Goal: Task Accomplishment & Management: Use online tool/utility

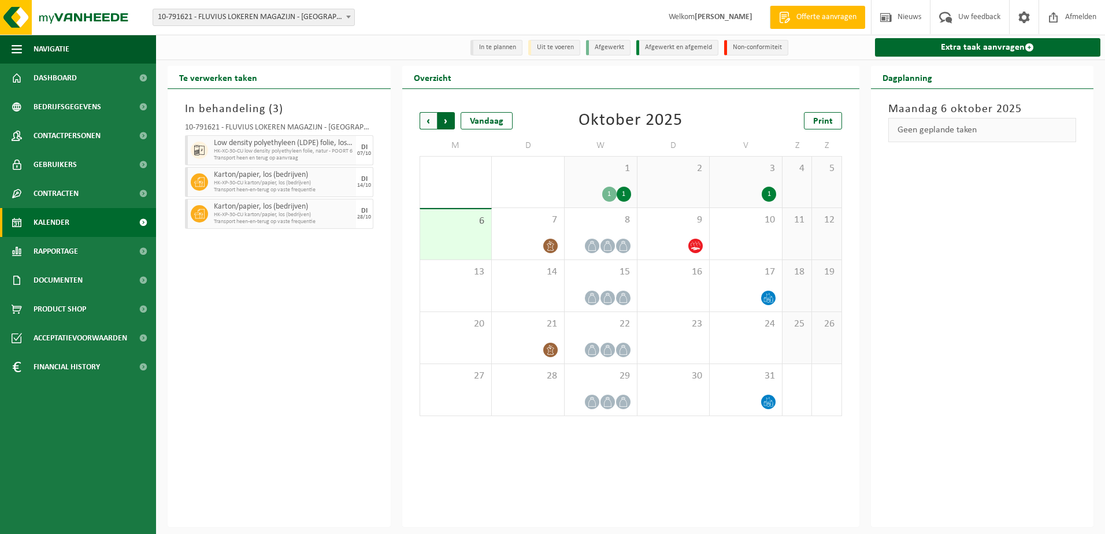
click at [427, 120] on span "Vorige" at bounding box center [428, 120] width 17 height 17
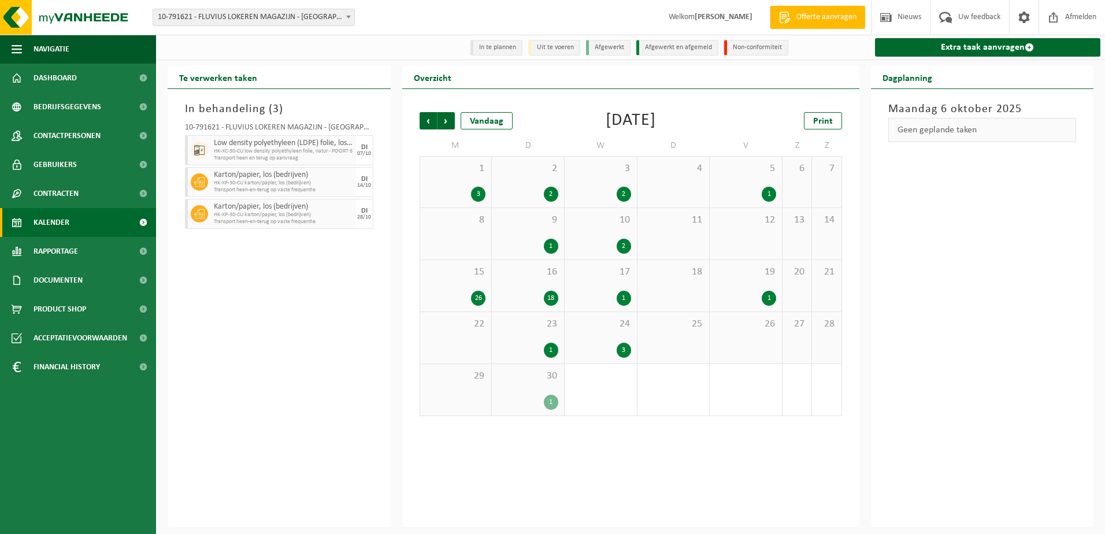
click at [589, 336] on div "24 3" at bounding box center [601, 337] width 72 height 51
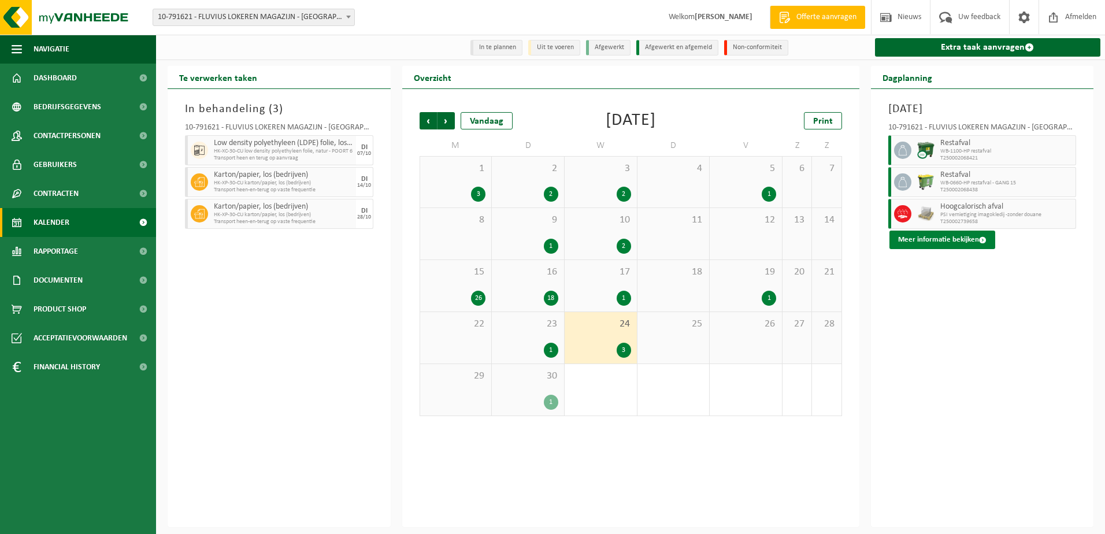
click at [927, 234] on button "Meer informatie bekijken" at bounding box center [942, 240] width 106 height 18
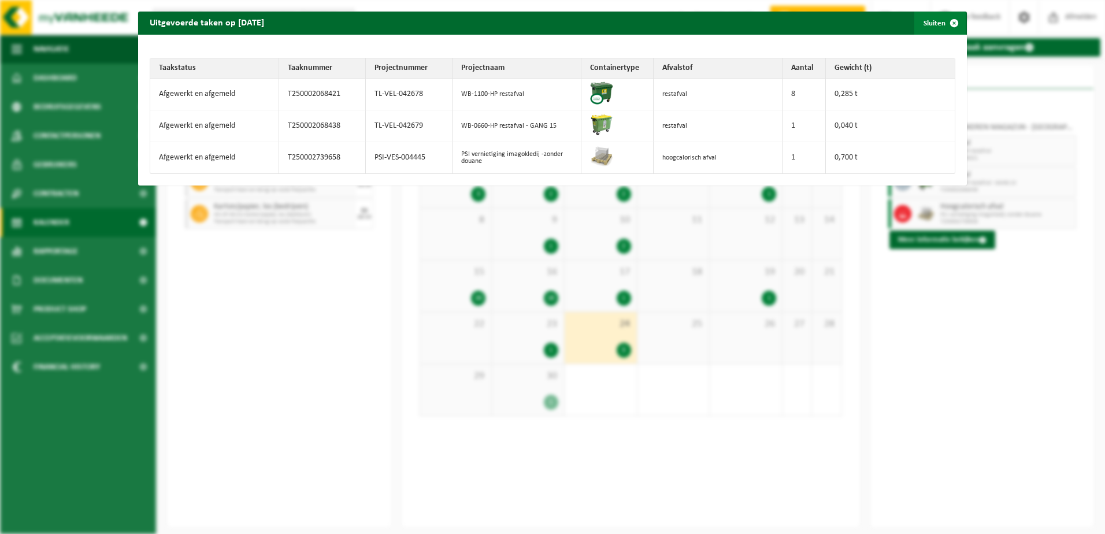
click at [944, 28] on span "button" at bounding box center [954, 23] width 23 height 23
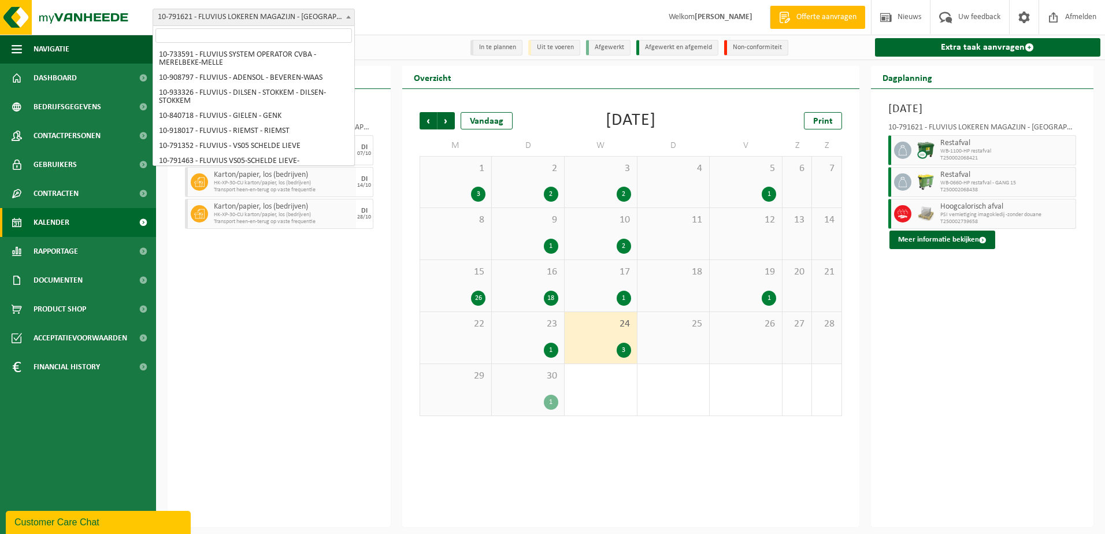
click at [347, 19] on span at bounding box center [349, 16] width 12 height 15
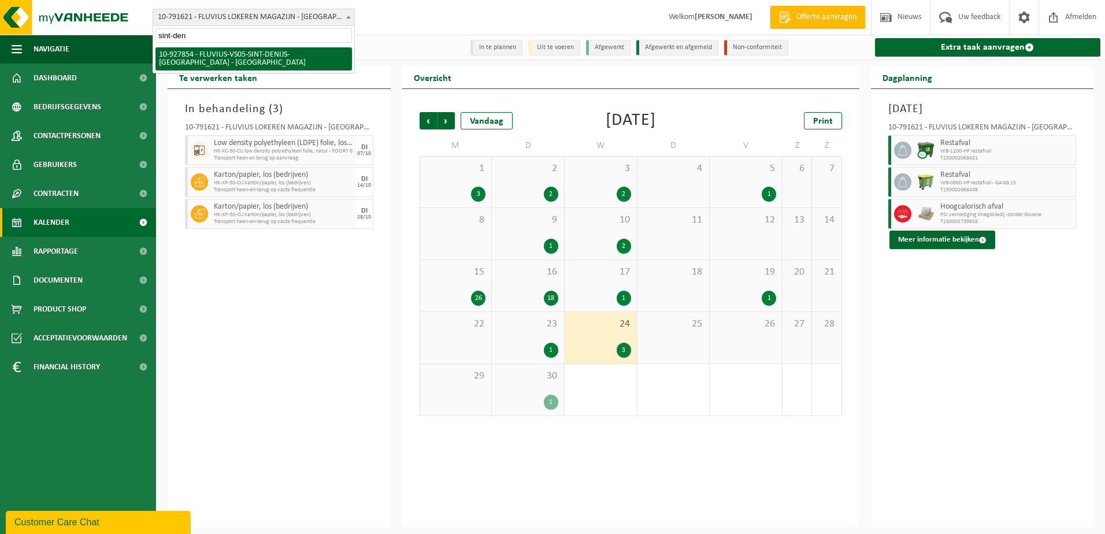
type input "sint-den"
select select "133075"
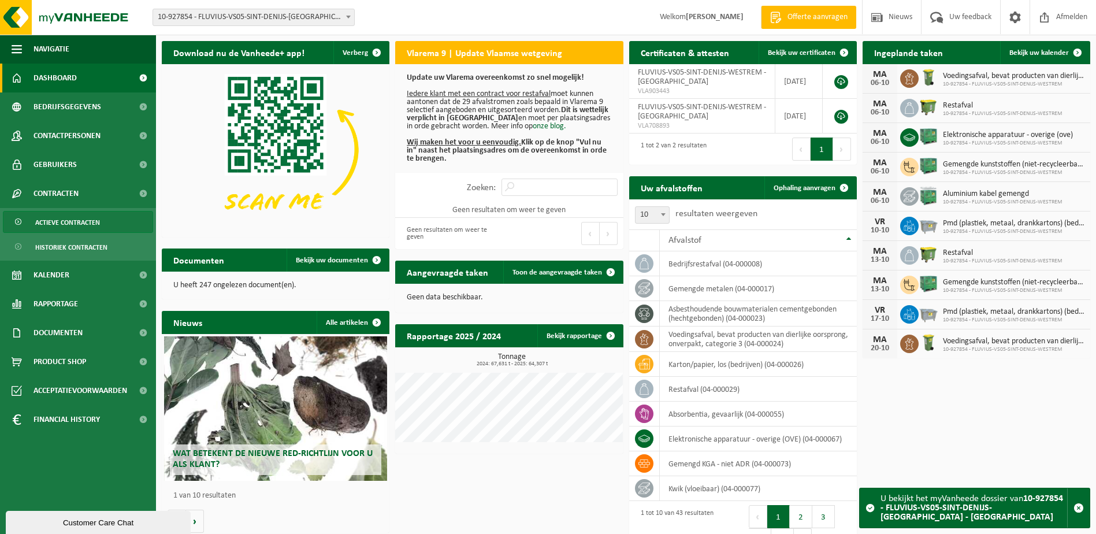
click at [74, 213] on span "Actieve contracten" at bounding box center [67, 223] width 65 height 22
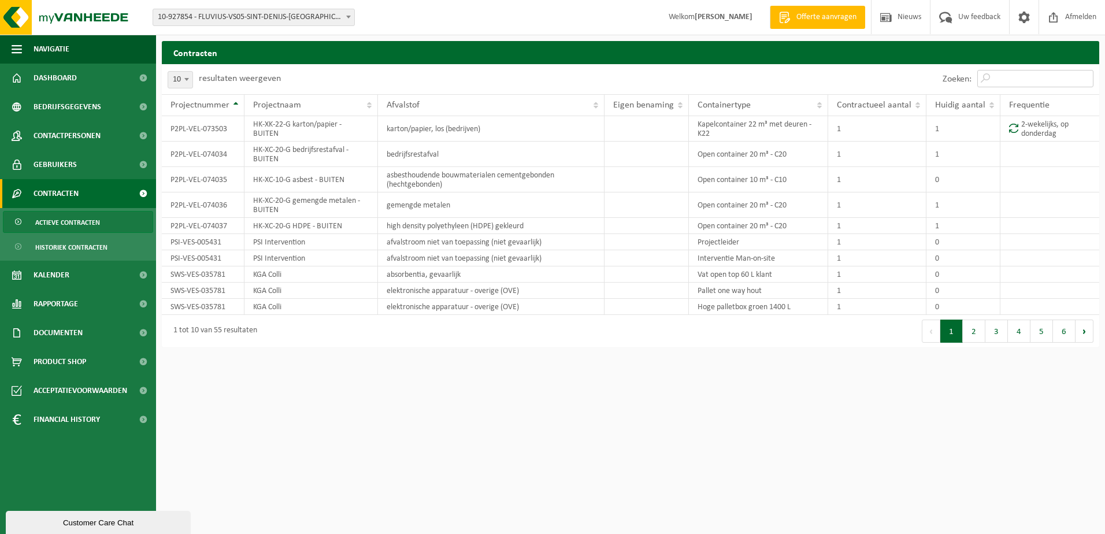
click at [1009, 79] on input "Zoeken:" at bounding box center [1035, 78] width 116 height 17
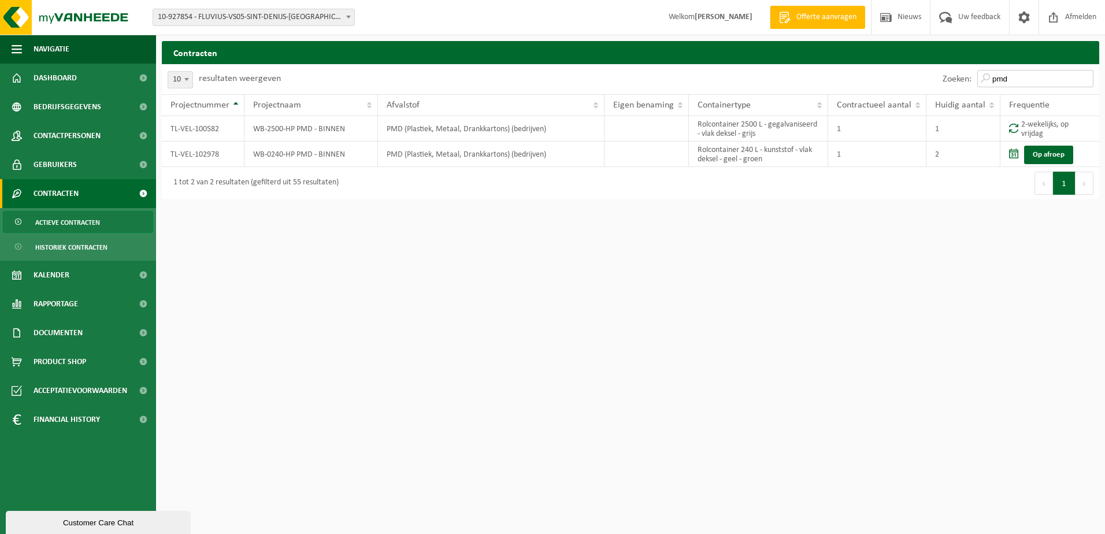
type input "pmd"
click at [54, 196] on span "Contracten" at bounding box center [56, 193] width 45 height 29
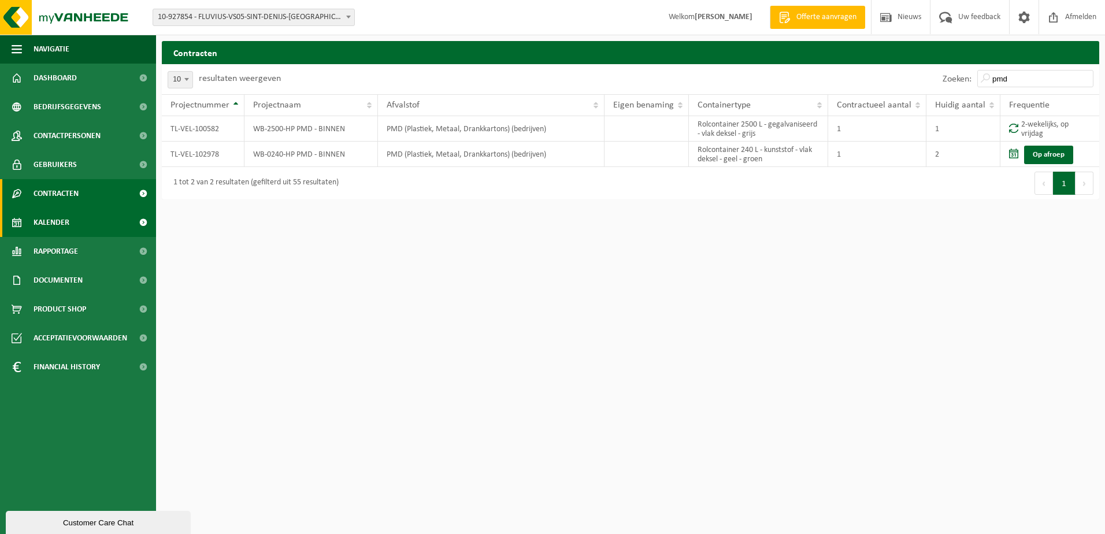
click at [56, 213] on span "Kalender" at bounding box center [52, 222] width 36 height 29
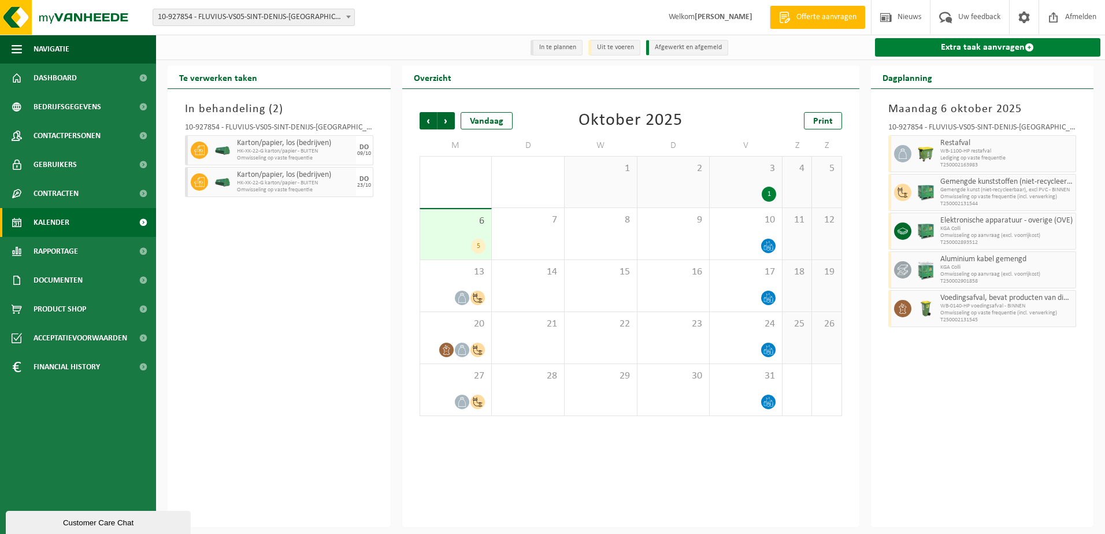
click at [992, 45] on link "Extra taak aanvragen" at bounding box center [988, 47] width 226 height 18
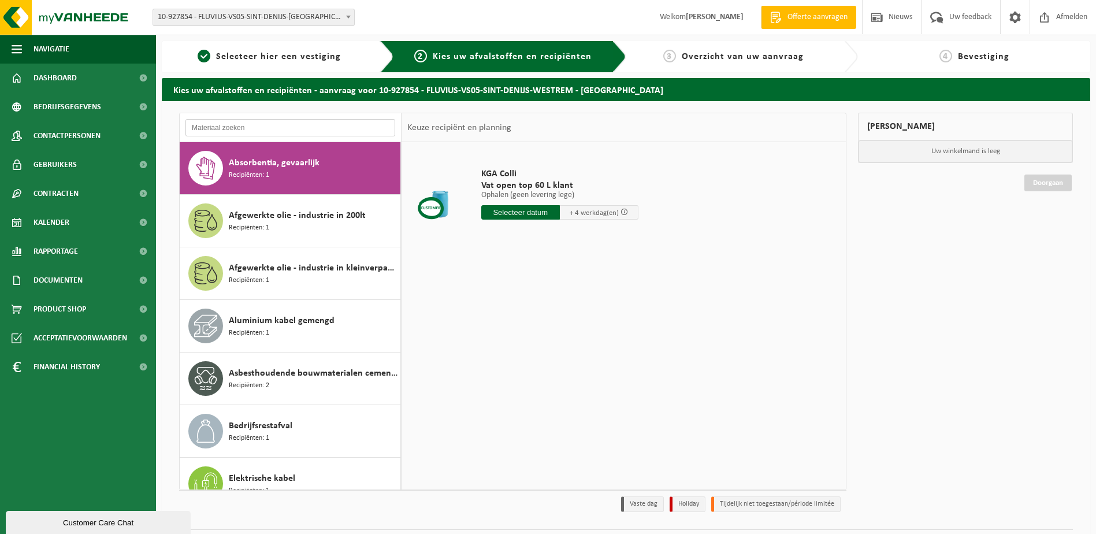
click at [288, 123] on input "text" at bounding box center [291, 127] width 210 height 17
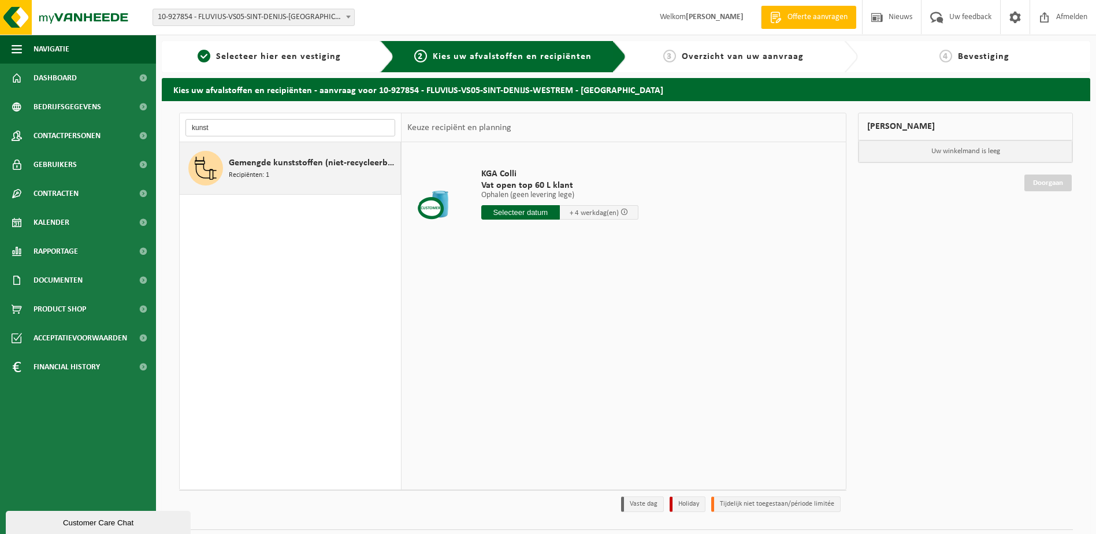
type input "kunst"
click at [287, 168] on span "Gemengde kunststoffen (niet-recycleerbaar), exclusief PVC" at bounding box center [313, 163] width 169 height 14
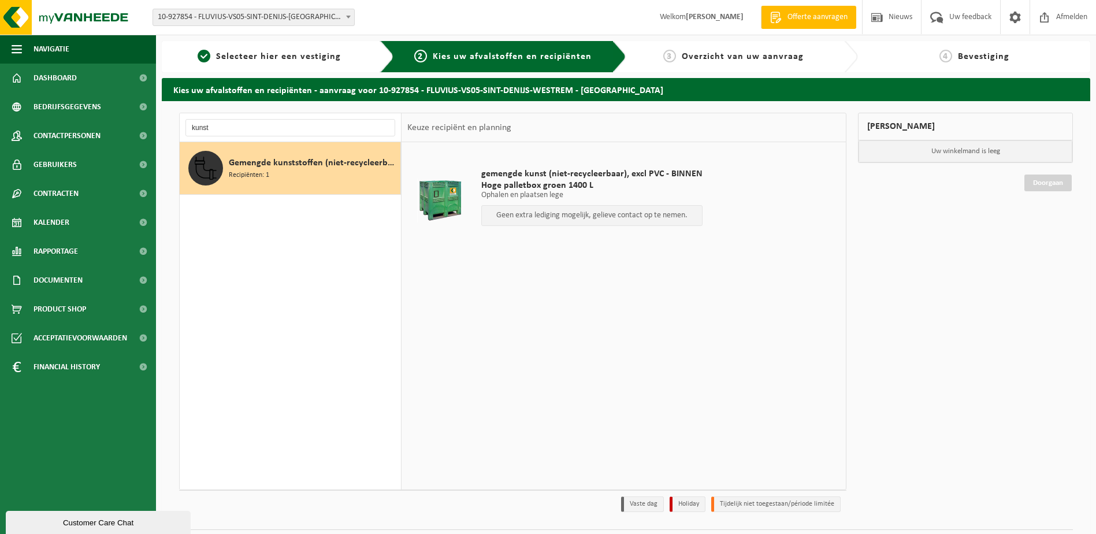
click at [529, 223] on div "Geen extra lediging mogelijk, gelieve contact op te nemen." at bounding box center [591, 215] width 221 height 21
click at [64, 195] on span "Contracten" at bounding box center [56, 193] width 45 height 29
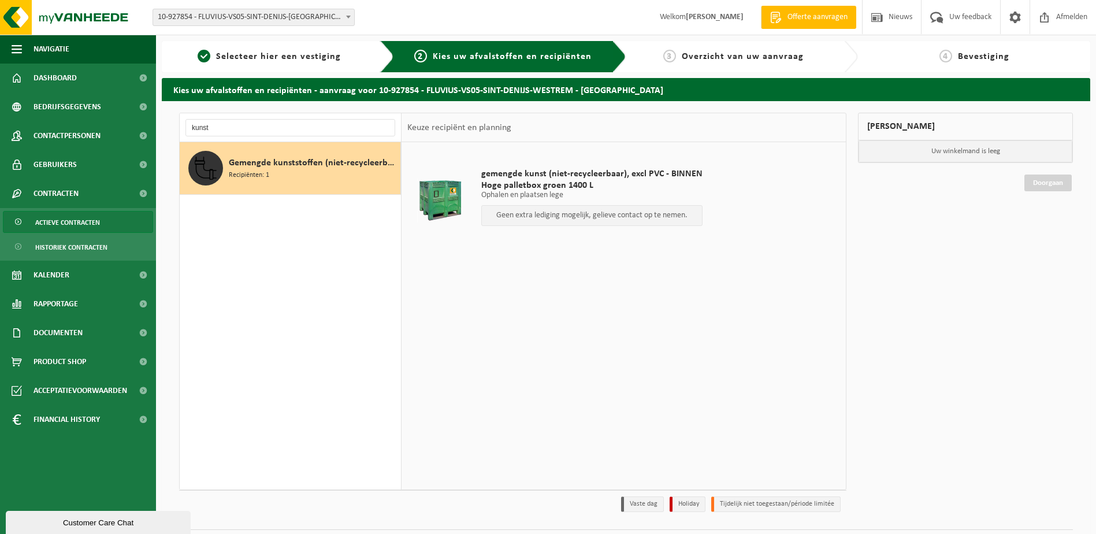
click at [62, 223] on span "Actieve contracten" at bounding box center [67, 223] width 65 height 22
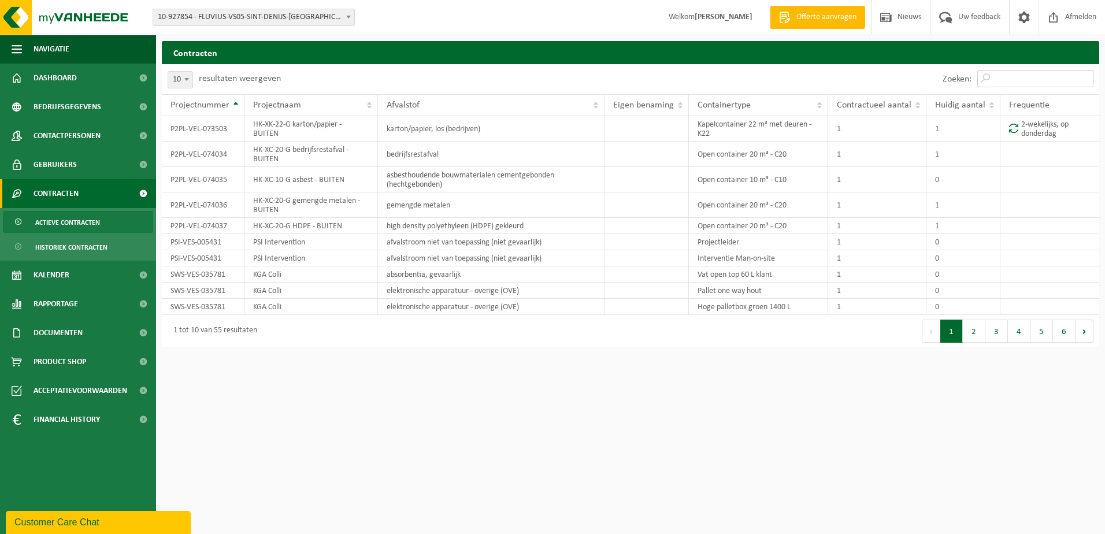
click at [1036, 84] on input "Zoeken:" at bounding box center [1035, 78] width 116 height 17
type input "k"
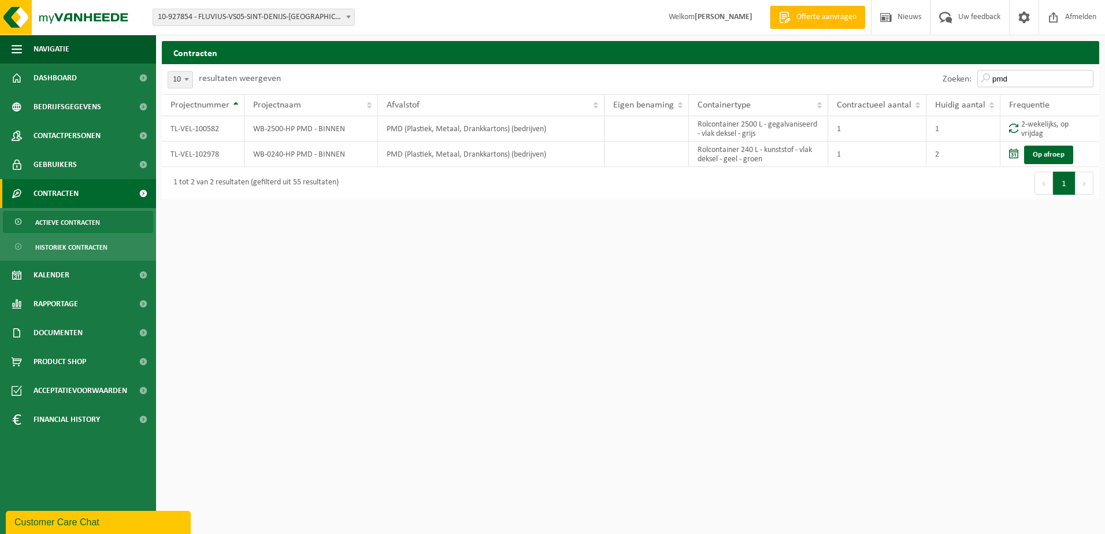
type input "pmd"
click at [78, 107] on span "Bedrijfsgegevens" at bounding box center [68, 106] width 68 height 29
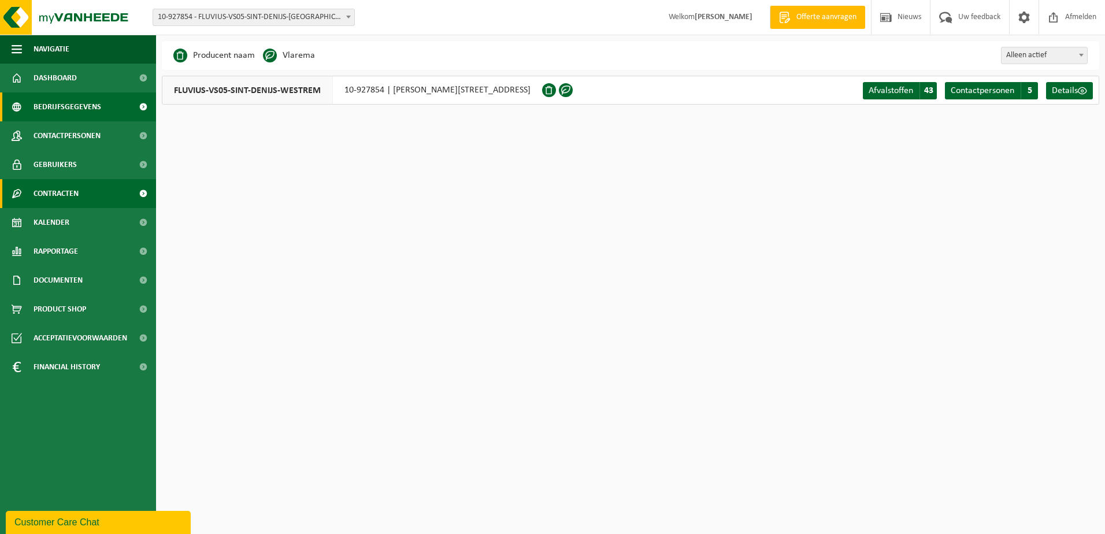
click at [67, 199] on span "Contracten" at bounding box center [56, 193] width 45 height 29
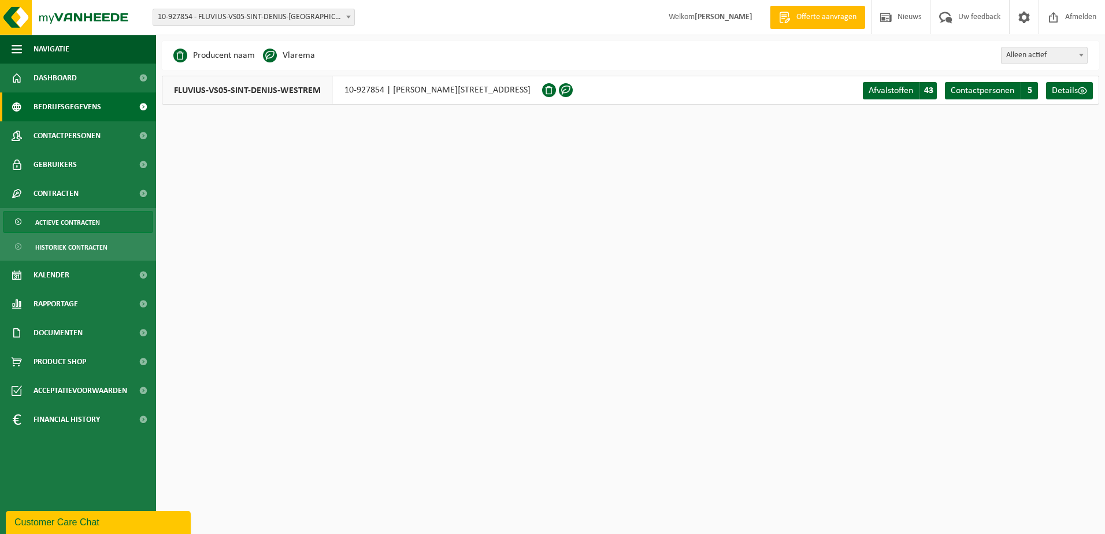
click at [68, 220] on span "Actieve contracten" at bounding box center [67, 223] width 65 height 22
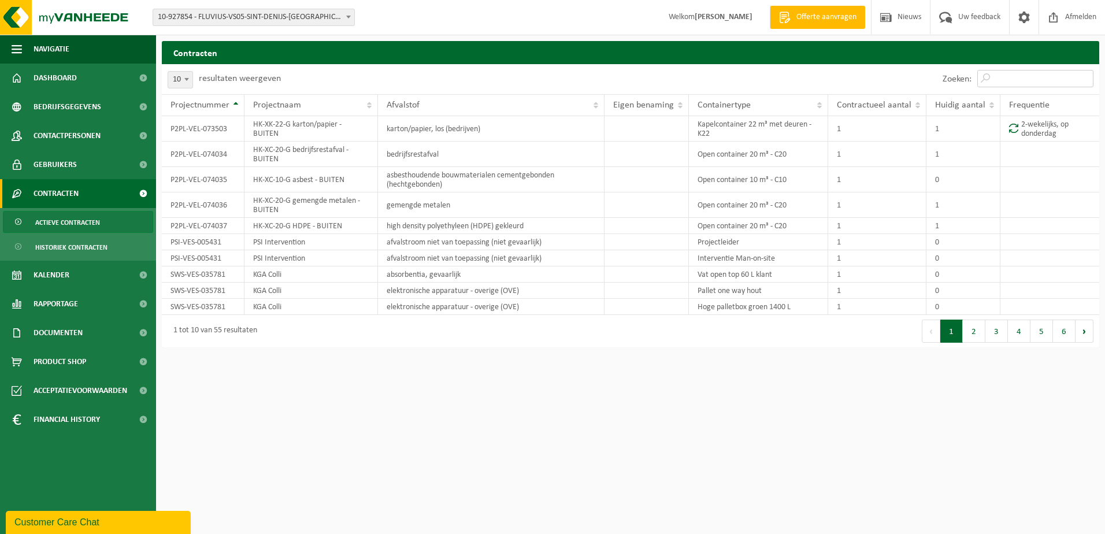
click at [1037, 75] on input "Zoeken:" at bounding box center [1035, 78] width 116 height 17
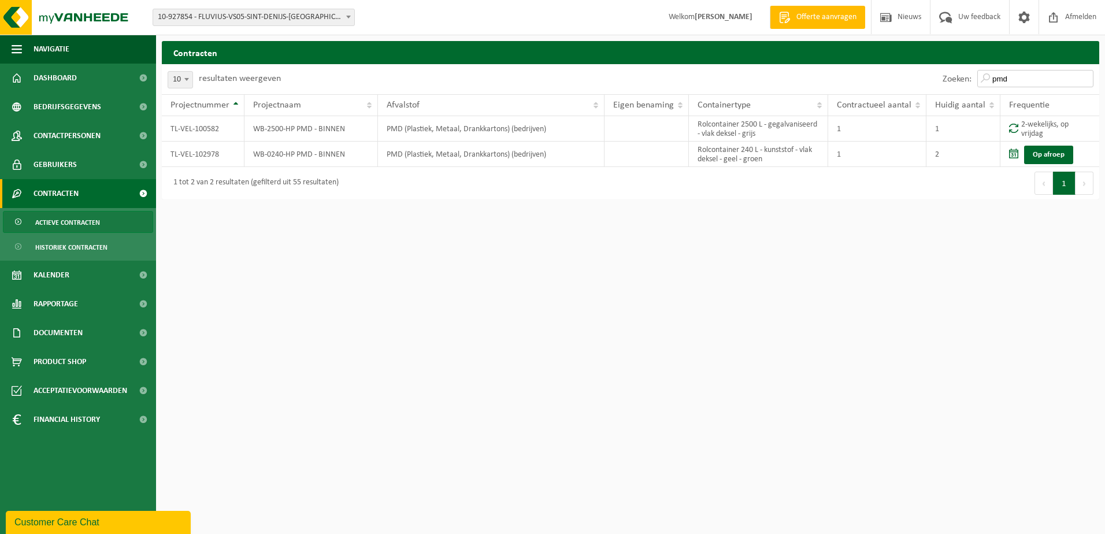
drag, startPoint x: 1018, startPoint y: 80, endPoint x: 926, endPoint y: 73, distance: 92.7
click at [926, 73] on div "Zoeken: pmd" at bounding box center [865, 79] width 469 height 30
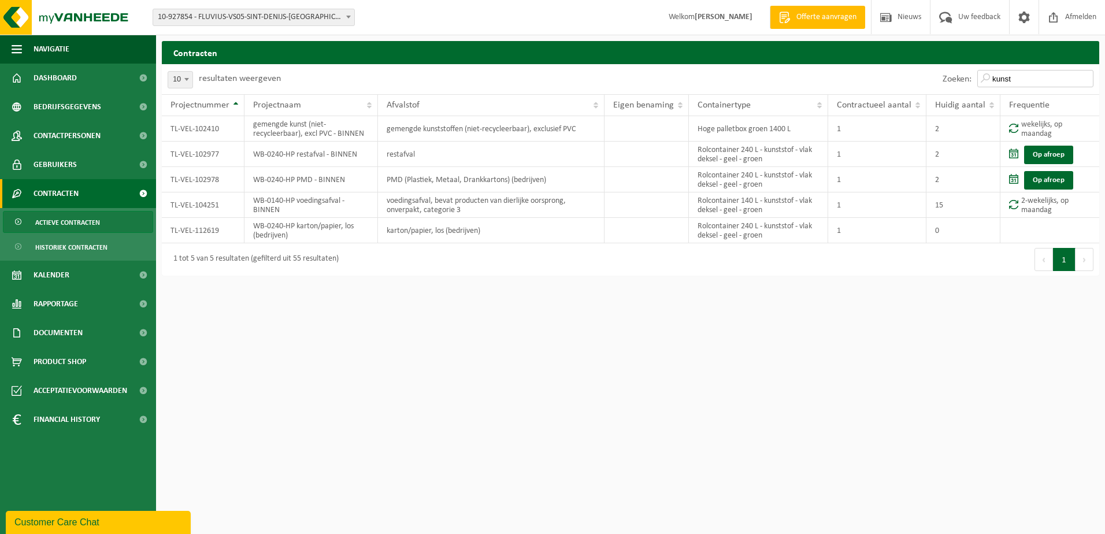
type input "kunst"
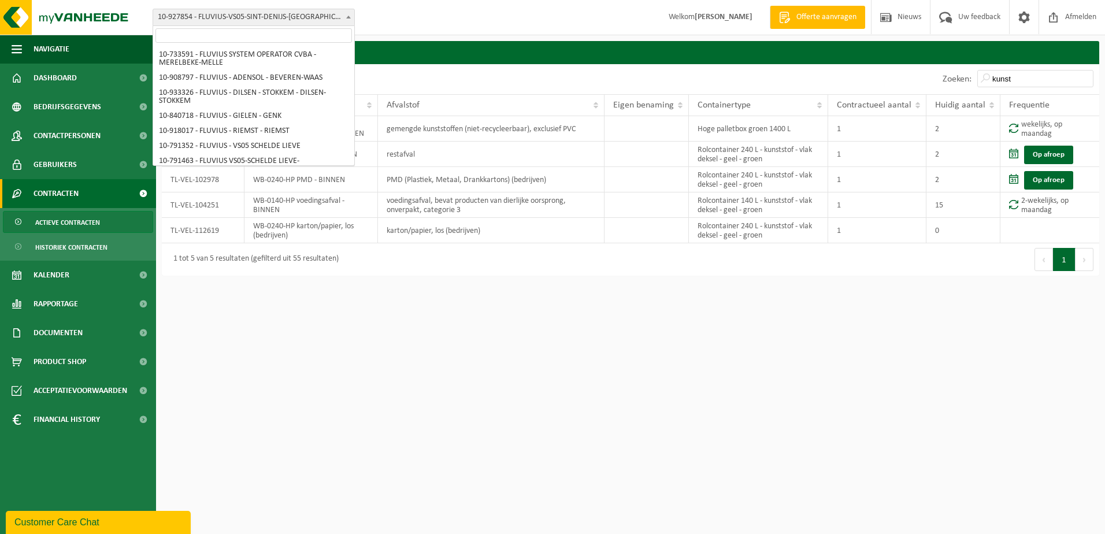
click at [346, 21] on span at bounding box center [349, 16] width 12 height 15
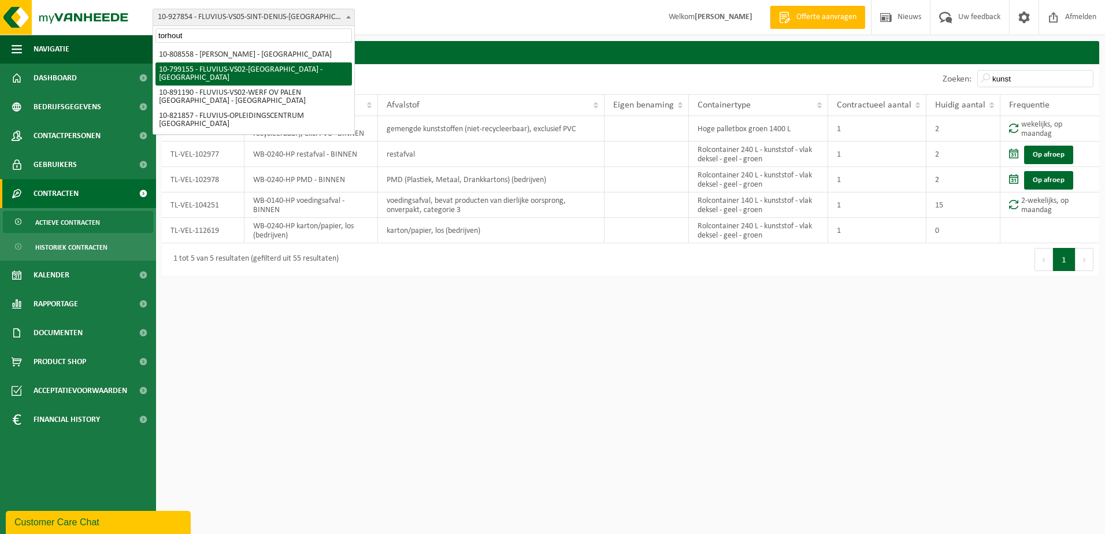
type input "torhout"
select select "33193"
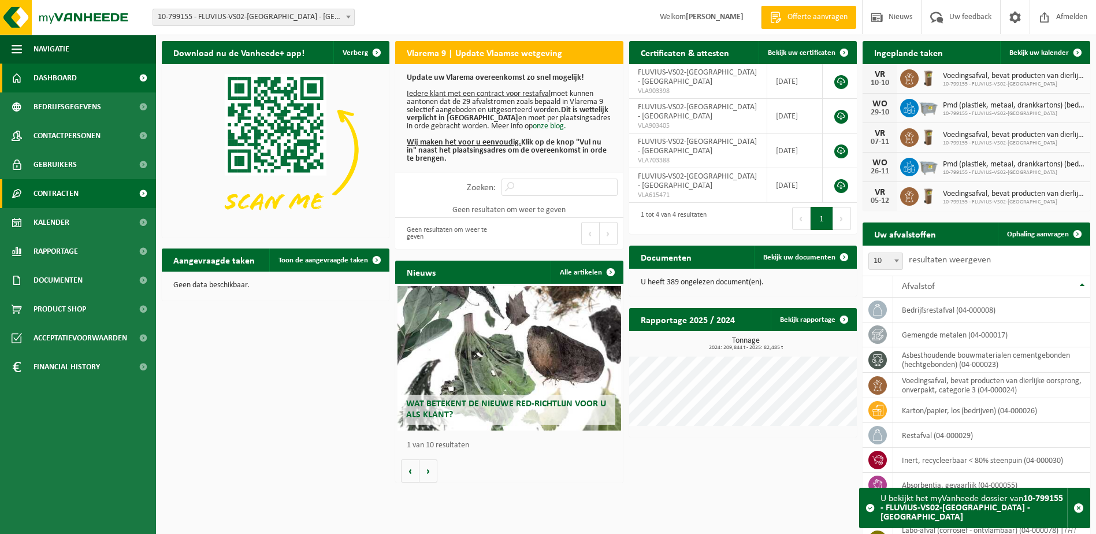
click at [55, 186] on span "Contracten" at bounding box center [56, 193] width 45 height 29
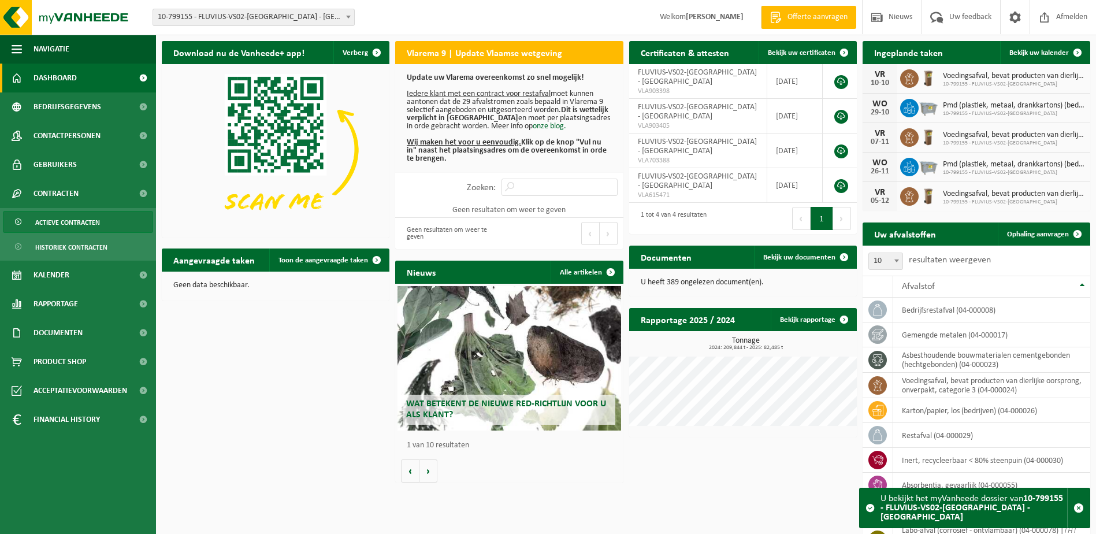
click at [62, 220] on span "Actieve contracten" at bounding box center [67, 223] width 65 height 22
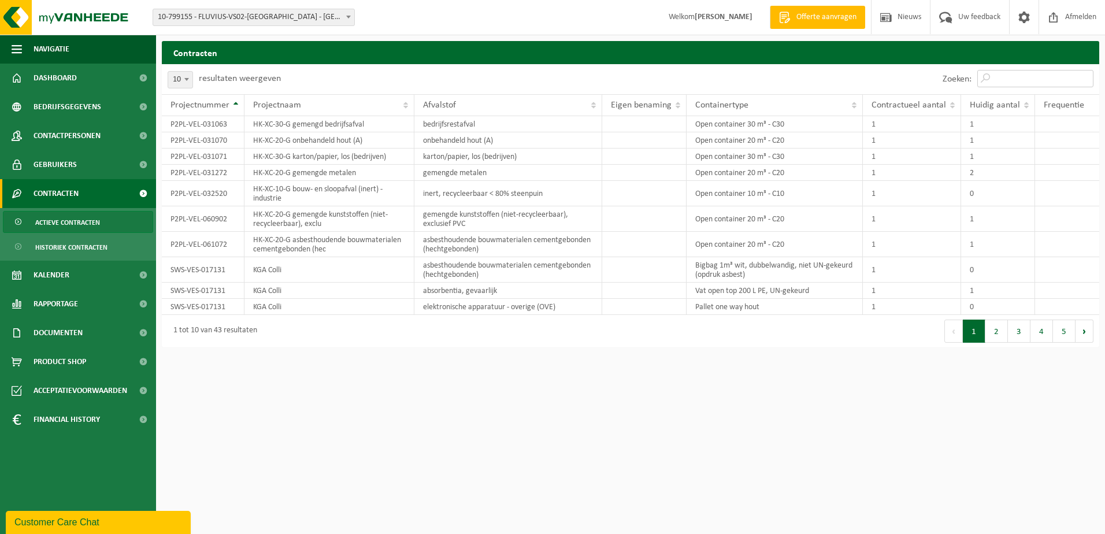
click at [1002, 76] on input "Zoeken:" at bounding box center [1035, 78] width 116 height 17
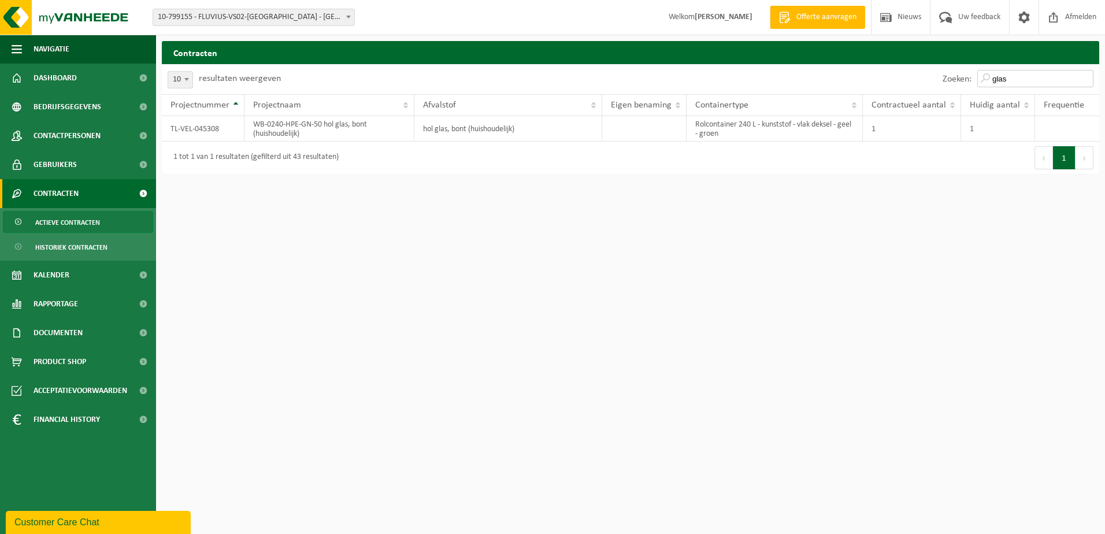
type input "glas"
